Goal: Information Seeking & Learning: Check status

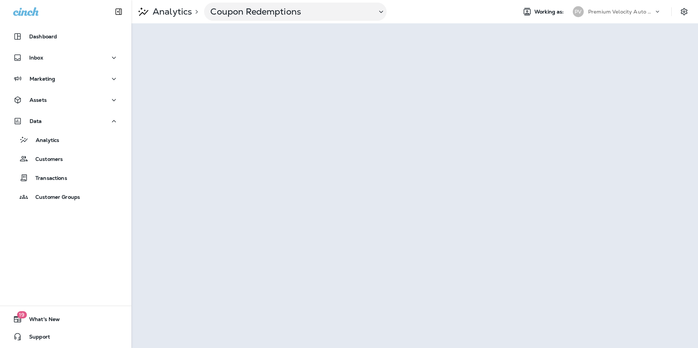
click at [33, 261] on div "Dashboard Inbox Marketing Assets Data Analytics Customers Transactions Customer…" at bounding box center [65, 174] width 131 height 348
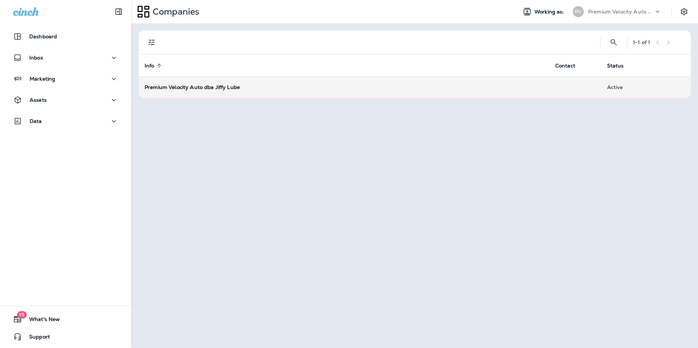
click at [219, 84] on strong "Premium Velocity Auto dba Jiffy Lube" at bounding box center [191, 87] width 95 height 7
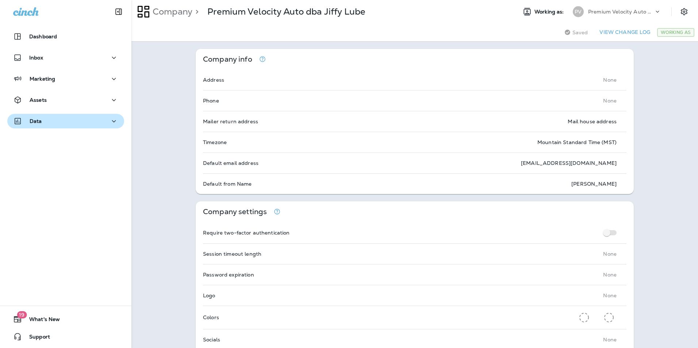
click at [40, 121] on p "Data" at bounding box center [36, 121] width 12 height 6
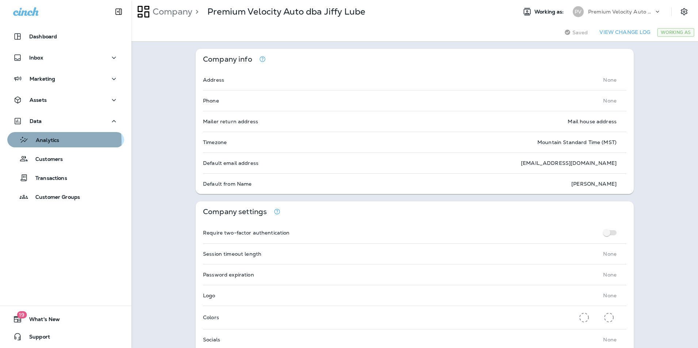
click at [47, 142] on p "Analytics" at bounding box center [43, 140] width 31 height 7
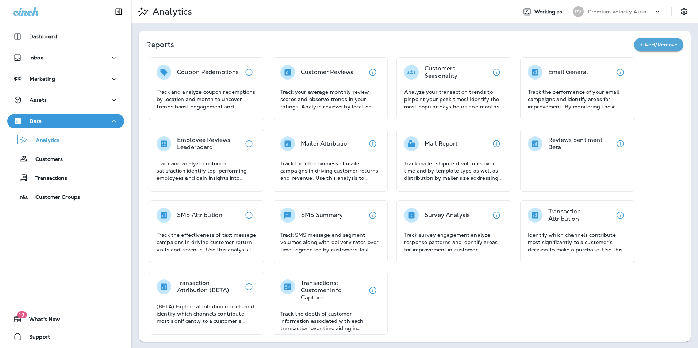
click at [200, 76] on div "Coupon Redemptions" at bounding box center [208, 72] width 62 height 15
